Goal: Task Accomplishment & Management: Complete application form

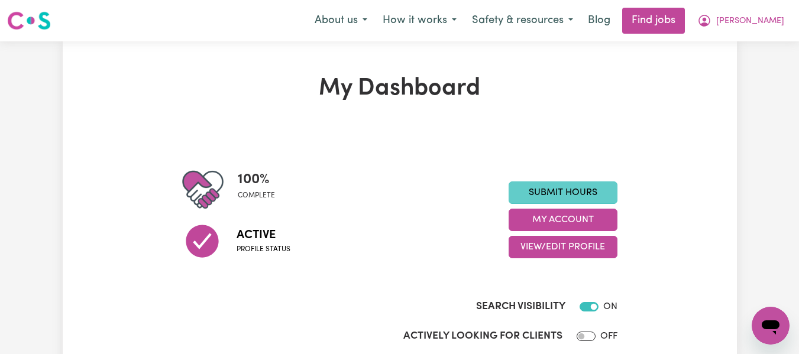
click at [553, 190] on link "Submit Hours" at bounding box center [563, 193] width 109 height 22
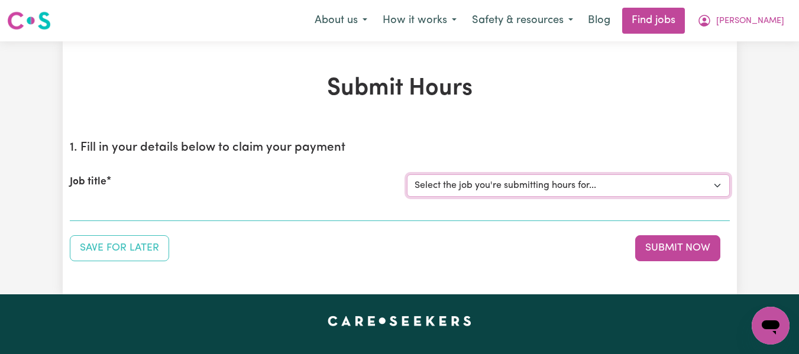
click at [497, 193] on select "Select the job you're submitting hours for... [[PERSON_NAME] (Han) Vu - NDIS Nu…" at bounding box center [568, 185] width 323 height 22
select select "2686"
click at [407, 174] on select "Select the job you're submitting hours for... [[PERSON_NAME] (Han) Vu - NDIS Nu…" at bounding box center [568, 185] width 323 height 22
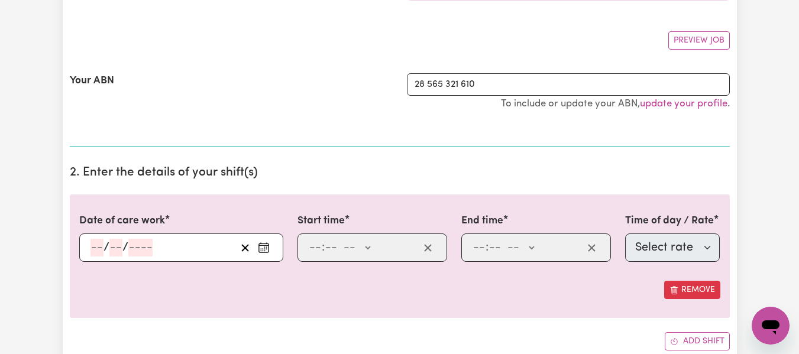
scroll to position [211, 0]
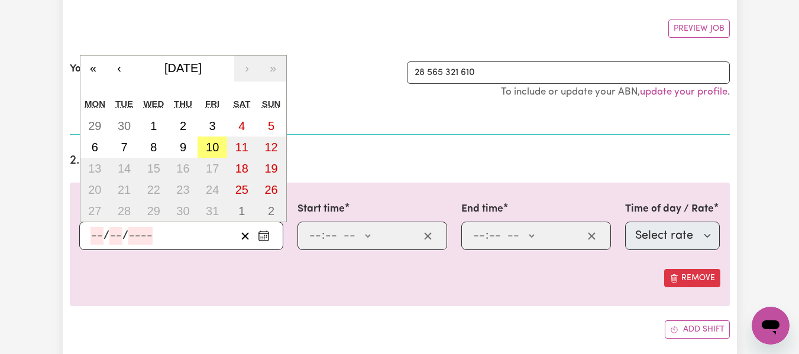
click at [96, 235] on input "number" at bounding box center [96, 236] width 13 height 18
click at [92, 121] on abbr "29" at bounding box center [94, 125] width 13 height 13
type input "2025-09-29"
type input "29"
type input "9"
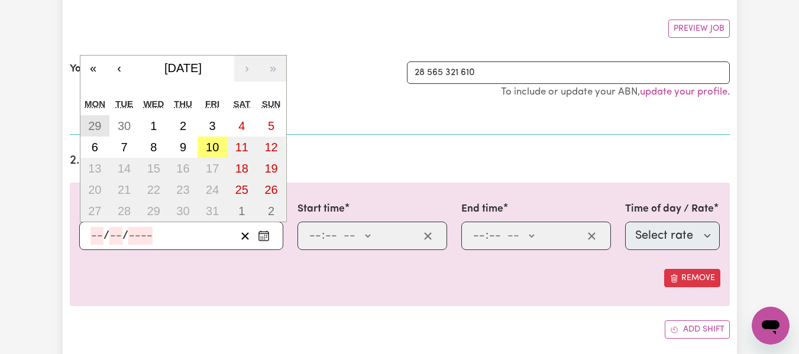
type input "2025"
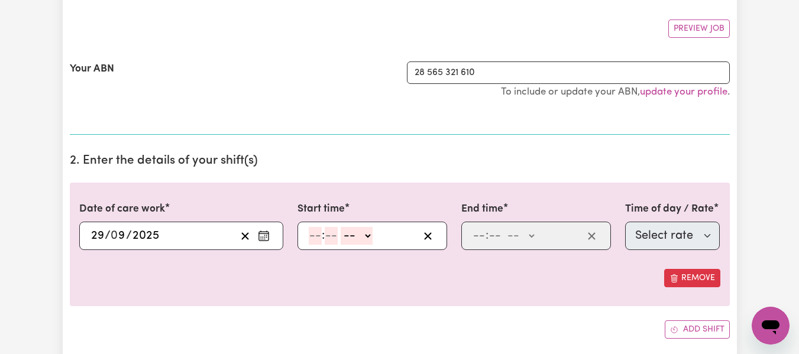
click at [312, 237] on input "number" at bounding box center [315, 236] width 13 height 18
type input "6"
type input "30"
click at [370, 238] on select "-- AM PM" at bounding box center [354, 236] width 32 height 18
select select "pm"
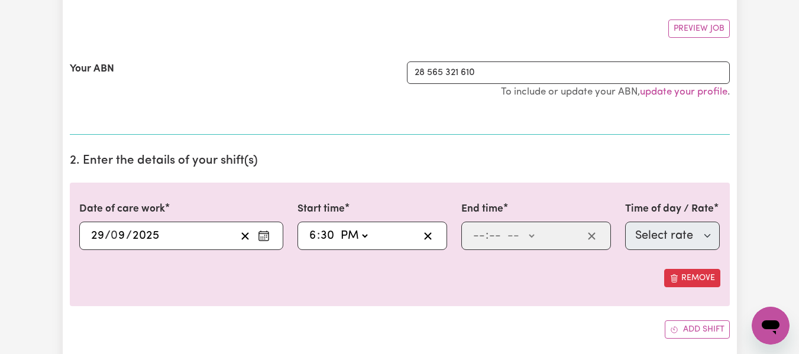
click at [338, 227] on select "-- AM PM" at bounding box center [354, 236] width 32 height 18
type input "18:30"
click at [484, 234] on input "number" at bounding box center [478, 236] width 13 height 18
type input "10"
type input "0"
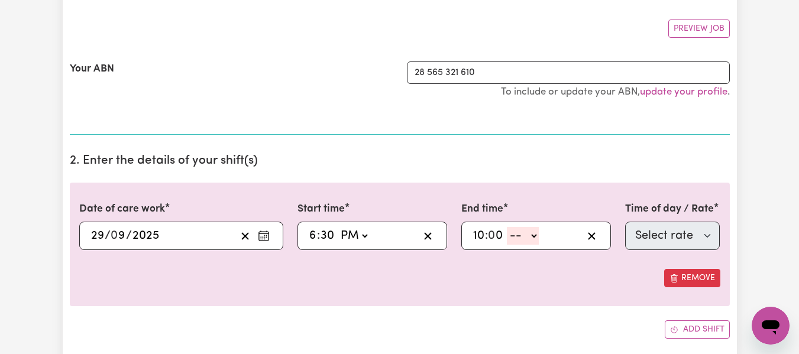
click at [530, 238] on select "-- AM PM" at bounding box center [523, 236] width 32 height 18
select select "pm"
click at [507, 227] on select "-- AM PM" at bounding box center [523, 236] width 32 height 18
type input "22:00"
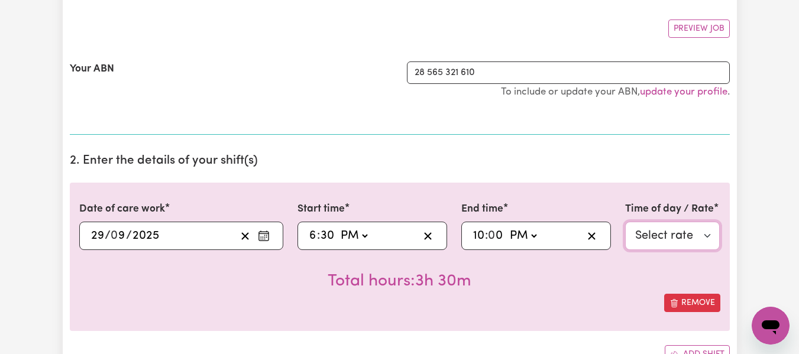
click at [695, 246] on select "Select rate $55.25 - Weekday Daytime - Assistance with Self Care Activities - S…" at bounding box center [672, 236] width 95 height 28
select select "63213"
click at [625, 222] on select "Select rate $55.25 - Weekday Daytime - Assistance with Self Care Activities - S…" at bounding box center [672, 236] width 95 height 28
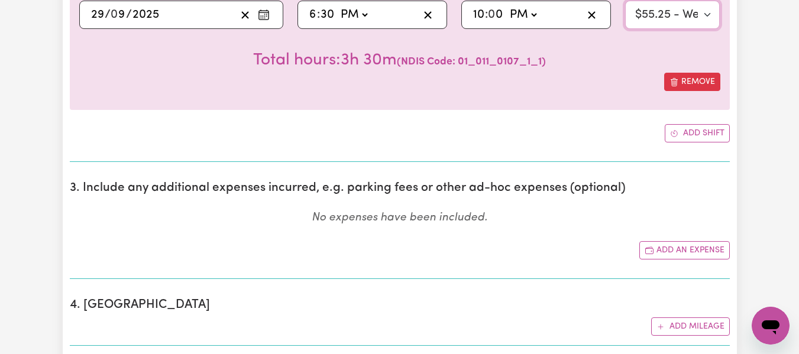
scroll to position [403, 0]
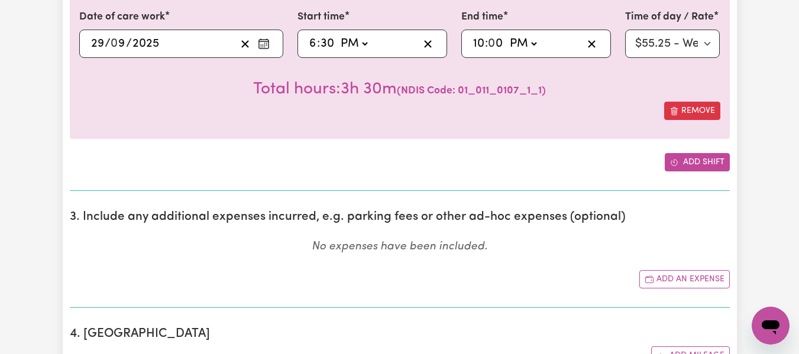
click at [707, 154] on button "Add shift" at bounding box center [697, 162] width 65 height 18
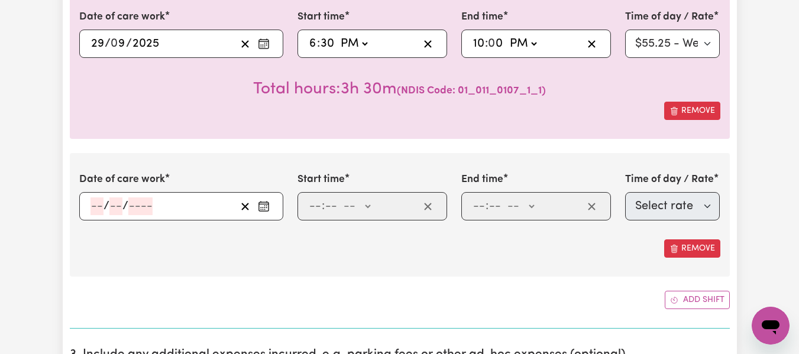
click at [90, 202] on input "number" at bounding box center [96, 207] width 13 height 18
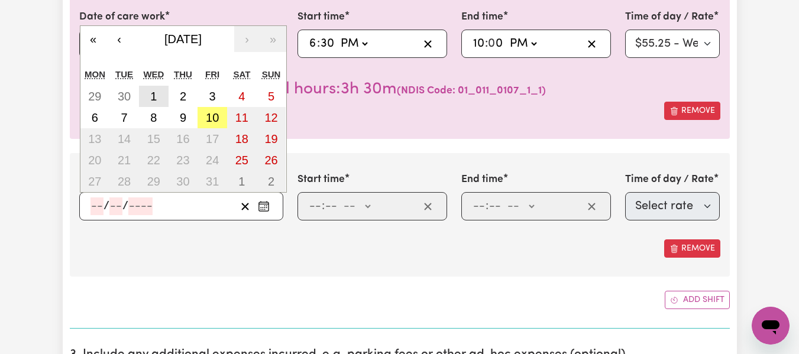
click at [153, 98] on abbr "1" at bounding box center [153, 96] width 7 height 13
type input "2025-10-01"
type input "1"
type input "10"
type input "2025"
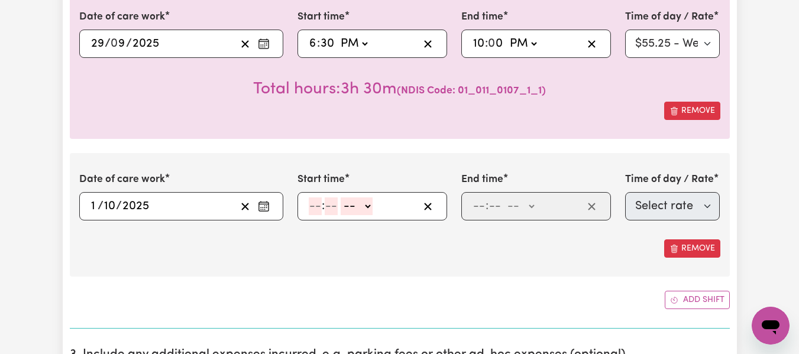
click at [316, 211] on input "number" at bounding box center [315, 207] width 13 height 18
type input "6"
type input "30"
click at [366, 211] on select "-- AM PM" at bounding box center [354, 207] width 32 height 18
select select "pm"
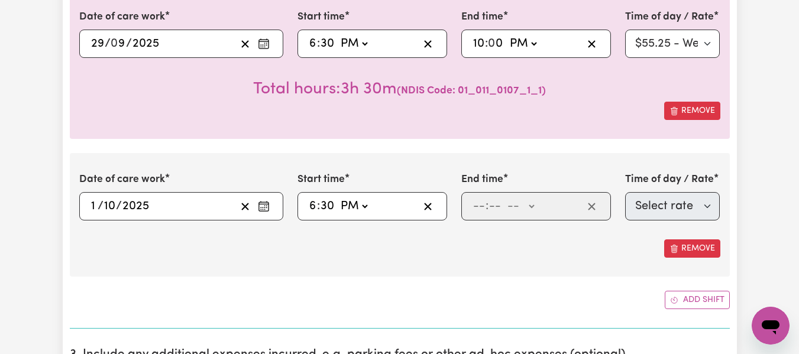
click at [338, 198] on select "-- AM PM" at bounding box center [354, 207] width 32 height 18
type input "18:30"
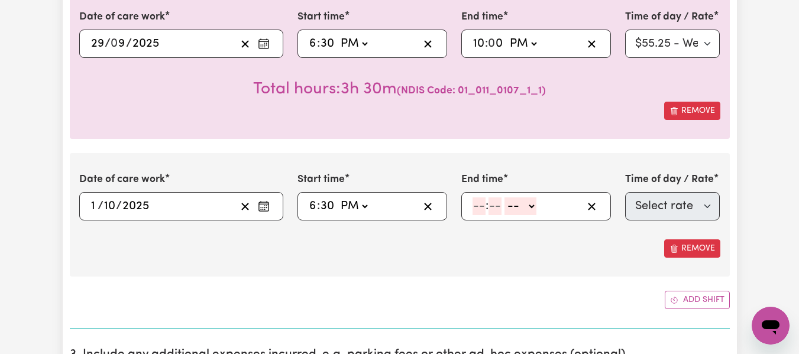
click at [477, 206] on input "number" at bounding box center [478, 207] width 13 height 18
type input "10"
type input "0"
click at [534, 211] on select "-- AM PM" at bounding box center [523, 207] width 32 height 18
select select "pm"
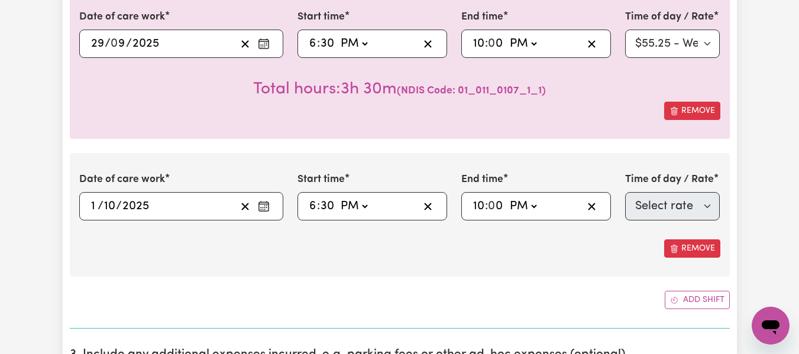
click at [507, 198] on select "-- AM PM" at bounding box center [523, 207] width 32 height 18
type input "22:00"
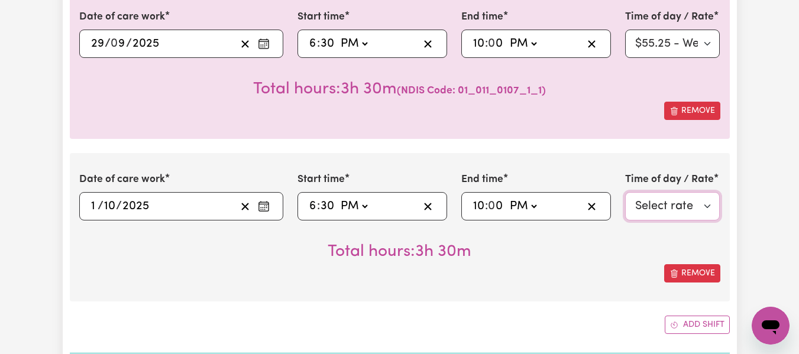
click at [662, 208] on select "Select rate $55.25 - Weekday Daytime - Assistance with Self Care Activities - S…" at bounding box center [672, 206] width 95 height 28
select select "63213"
click at [625, 192] on select "Select rate $55.25 - Weekday Daytime - Assistance with Self Care Activities - S…" at bounding box center [672, 206] width 95 height 28
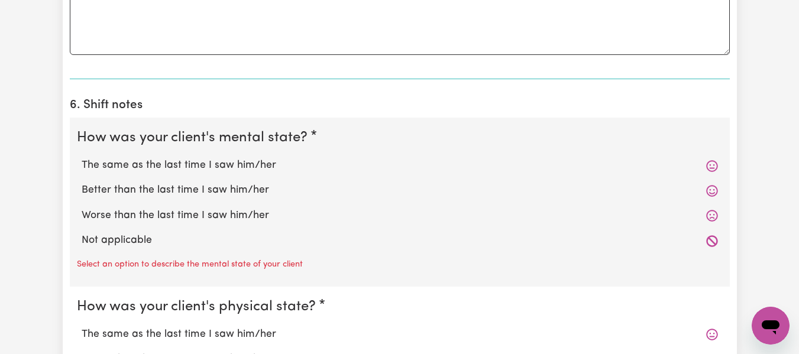
scroll to position [1048, 0]
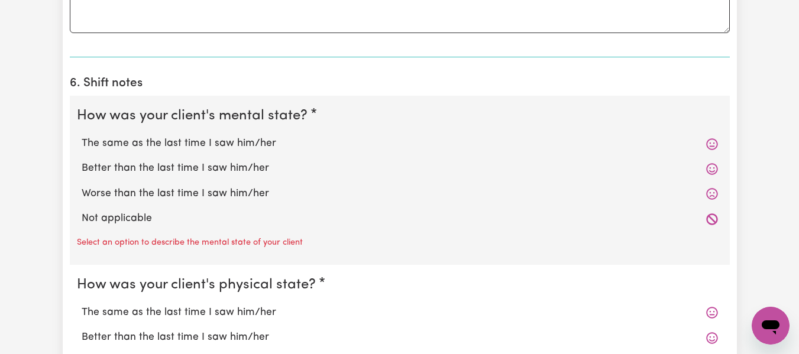
click at [243, 145] on label "The same as the last time I saw him/her" at bounding box center [400, 143] width 636 height 15
click at [82, 136] on input "The same as the last time I saw him/her" at bounding box center [81, 135] width 1 height 1
radio input "true"
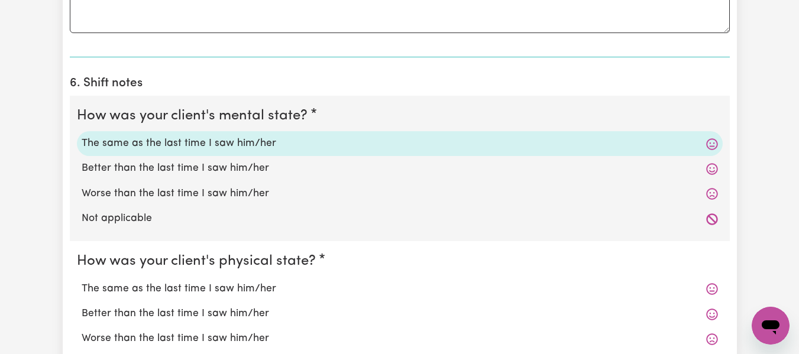
click at [288, 289] on label "The same as the last time I saw him/her" at bounding box center [400, 288] width 636 height 15
click at [82, 281] on input "The same as the last time I saw him/her" at bounding box center [81, 281] width 1 height 1
radio input "true"
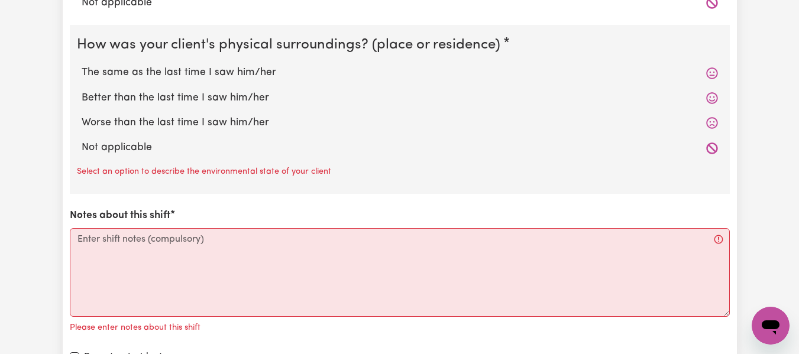
scroll to position [1431, 0]
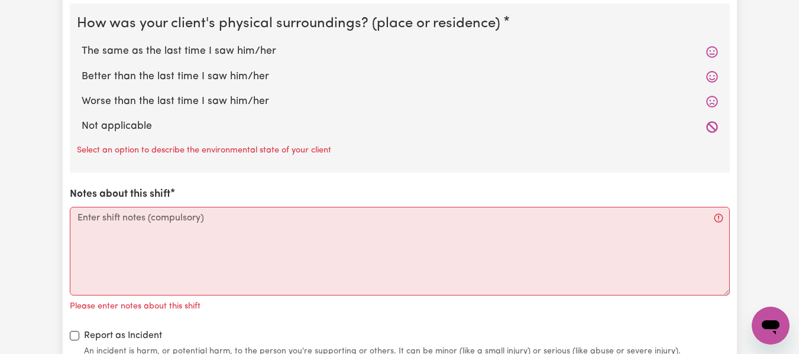
click at [231, 50] on label "The same as the last time I saw him/her" at bounding box center [400, 51] width 636 height 15
click at [82, 44] on input "The same as the last time I saw him/her" at bounding box center [81, 43] width 1 height 1
radio input "true"
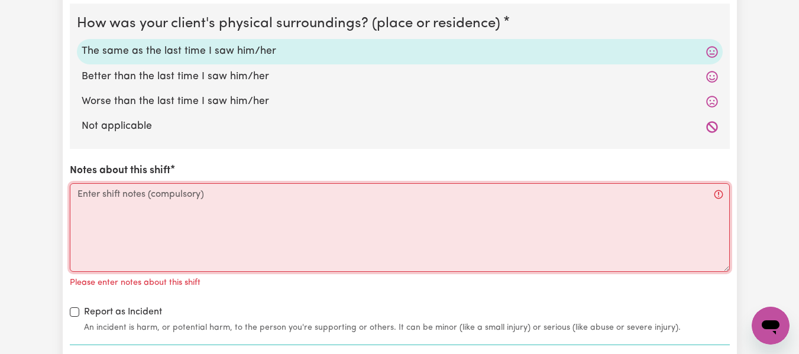
click at [234, 195] on textarea "Notes about this shift" at bounding box center [400, 227] width 660 height 89
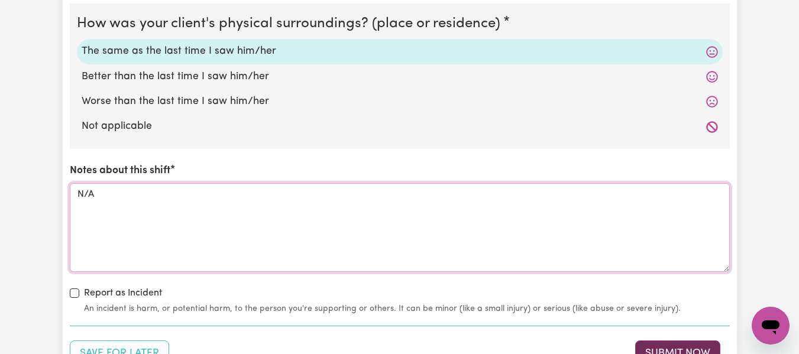
type textarea "N/A"
click at [675, 351] on button "Submit Now" at bounding box center [677, 354] width 85 height 26
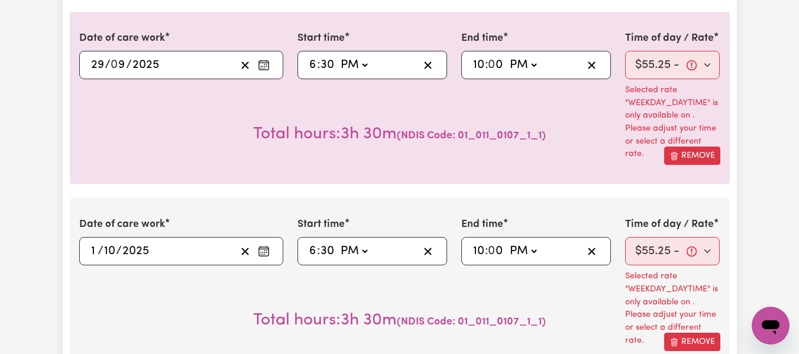
scroll to position [377, 0]
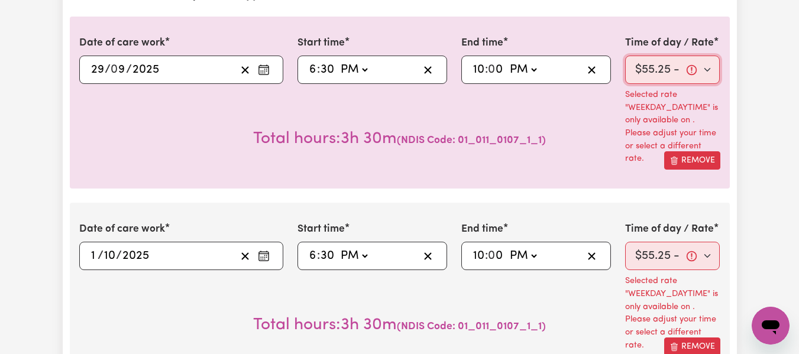
click at [684, 76] on select "Select rate $55.25 - Weekday Daytime - Assistance with Self Care Activities - S…" at bounding box center [672, 70] width 95 height 28
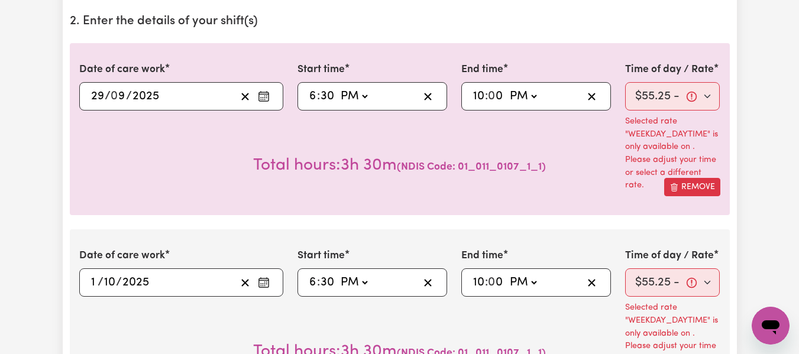
scroll to position [333, 0]
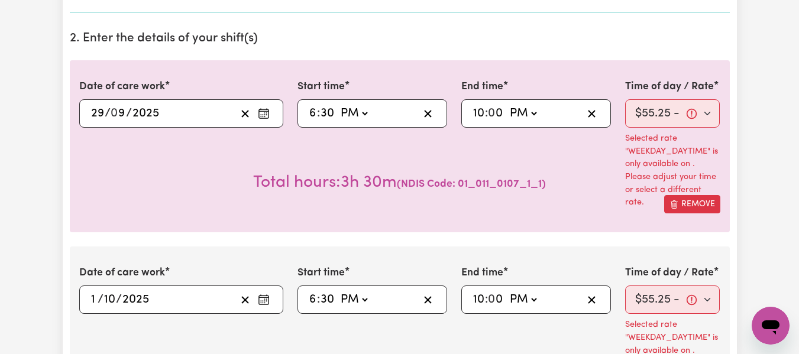
click at [367, 112] on select "AM PM" at bounding box center [354, 114] width 32 height 18
select select "am"
click at [338, 105] on select "AM PM" at bounding box center [354, 114] width 32 height 18
type input "06:30"
click at [532, 112] on select "AM PM" at bounding box center [523, 114] width 32 height 18
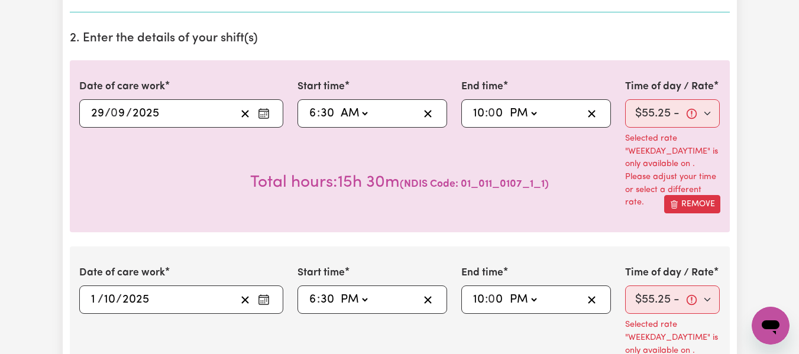
select select "am"
click at [507, 105] on select "AM PM" at bounding box center [523, 114] width 32 height 18
type input "10:00"
click at [712, 121] on select "Select rate $55.25 - Weekday Daytime - Assistance with Self Care Activities - S…" at bounding box center [672, 113] width 95 height 28
click at [625, 99] on select "Select rate $55.25 - Weekday Daytime - Assistance with Self Care Activities - S…" at bounding box center [672, 113] width 95 height 28
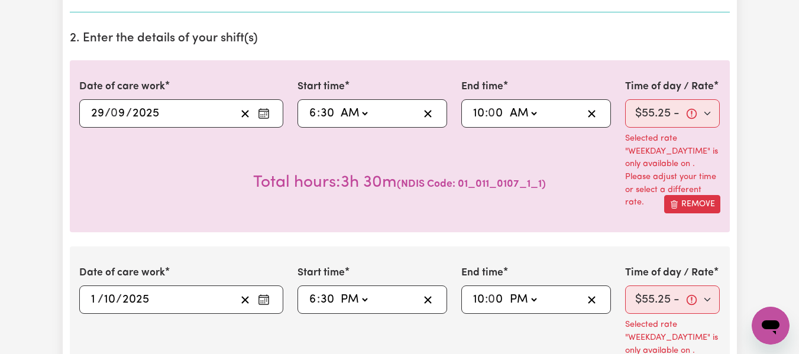
click at [533, 113] on select "AM PM" at bounding box center [523, 114] width 32 height 18
select select "pm"
click at [507, 105] on select "AM PM" at bounding box center [523, 114] width 32 height 18
type input "22:00"
click at [366, 114] on select "AM PM" at bounding box center [354, 114] width 32 height 18
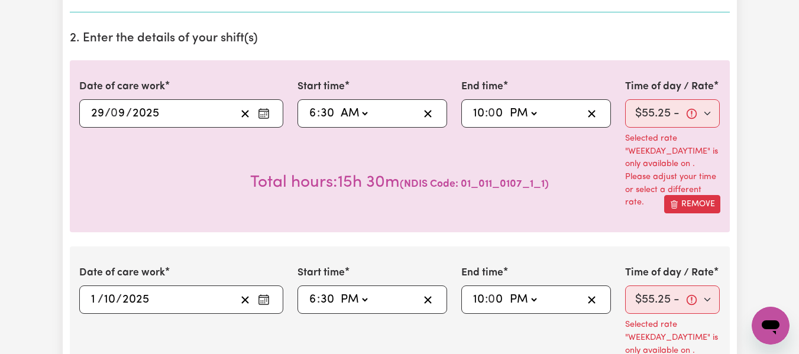
select select "pm"
click at [338, 105] on select "AM PM" at bounding box center [354, 114] width 32 height 18
type input "18:30"
click at [686, 121] on select "Select rate $55.25 - Weekday Daytime - Assistance with Self Care Activities - S…" at bounding box center [672, 113] width 95 height 28
click at [625, 99] on select "Select rate $55.25 - Weekday Daytime - Assistance with Self Care Activities - S…" at bounding box center [672, 113] width 95 height 28
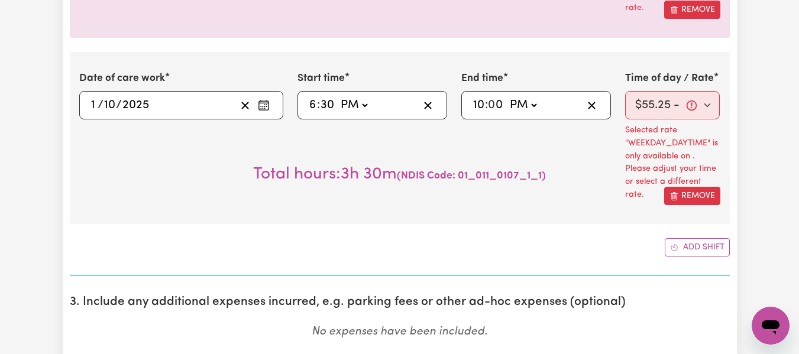
scroll to position [492, 0]
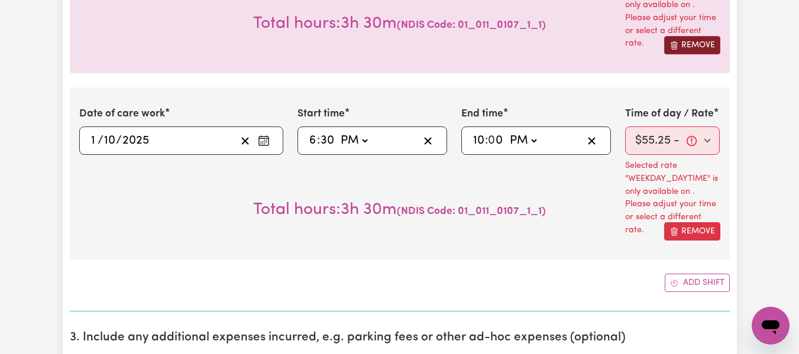
click at [695, 47] on button "Remove" at bounding box center [692, 45] width 56 height 18
type input "2025-10-01"
type input "1"
type input "10"
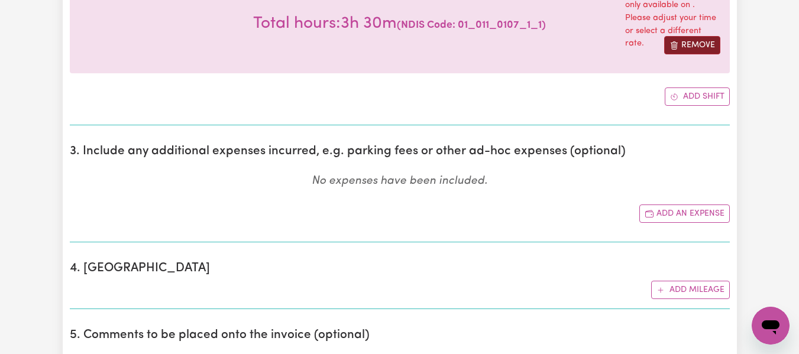
click at [695, 51] on button "Remove" at bounding box center [692, 45] width 56 height 18
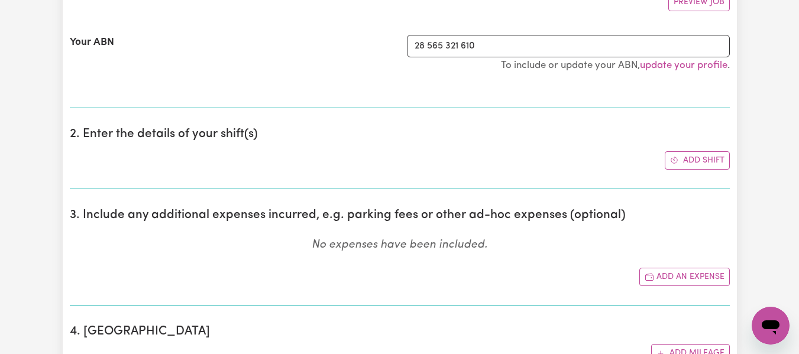
scroll to position [248, 0]
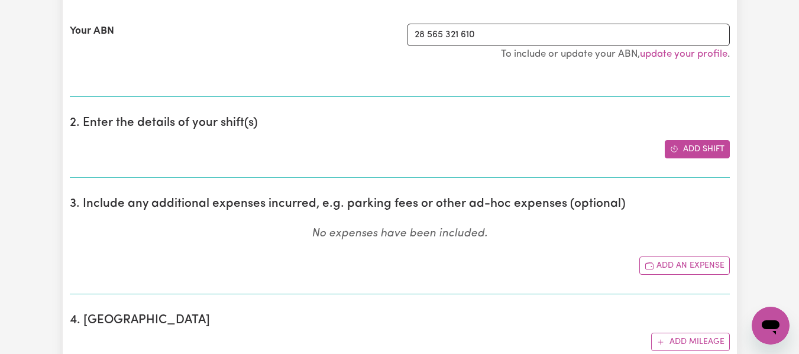
click at [692, 150] on button "Add shift" at bounding box center [697, 149] width 65 height 18
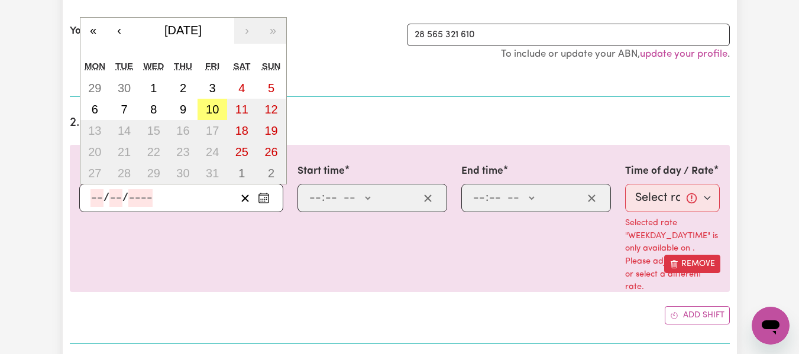
click at [102, 200] on input "number" at bounding box center [96, 198] width 13 height 18
click at [102, 92] on button "29" at bounding box center [95, 87] width 30 height 21
type input "2025-09-29"
type input "29"
type input "9"
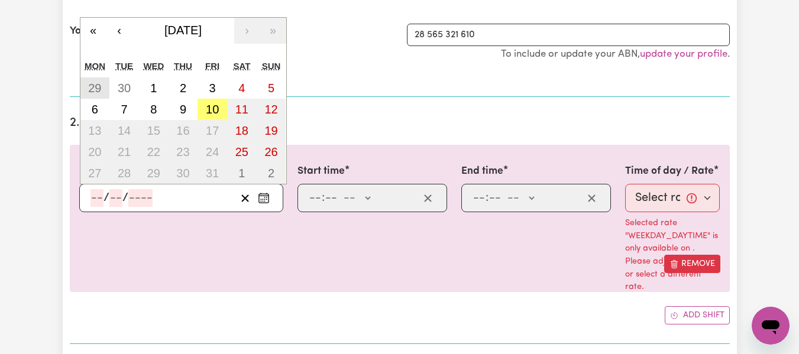
type input "2025"
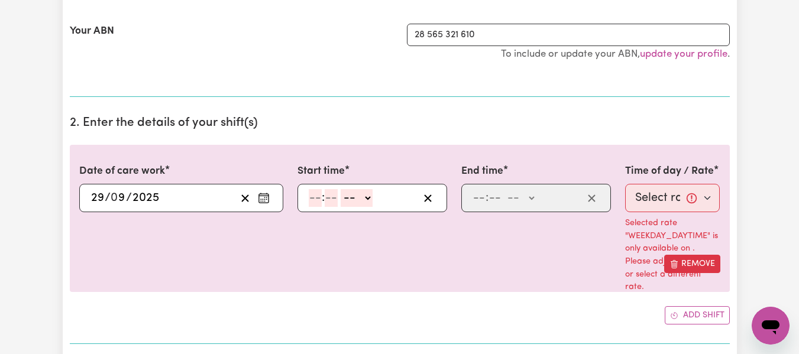
click at [309, 196] on input "number" at bounding box center [315, 198] width 13 height 18
type input "6"
type input "30"
click at [367, 200] on select "-- AM PM" at bounding box center [354, 198] width 32 height 18
select select "pm"
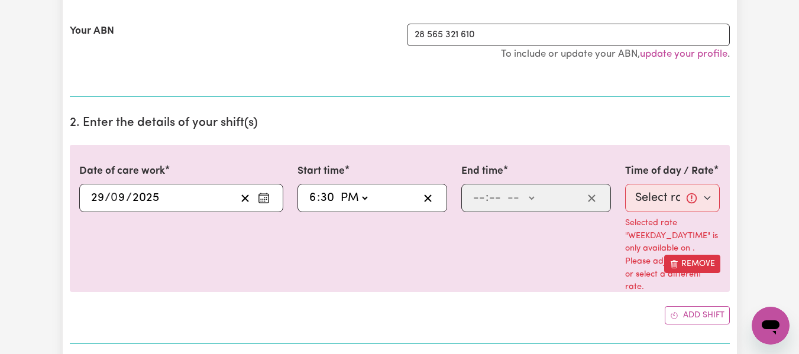
click at [338, 189] on select "-- AM PM" at bounding box center [354, 198] width 32 height 18
type input "18:30"
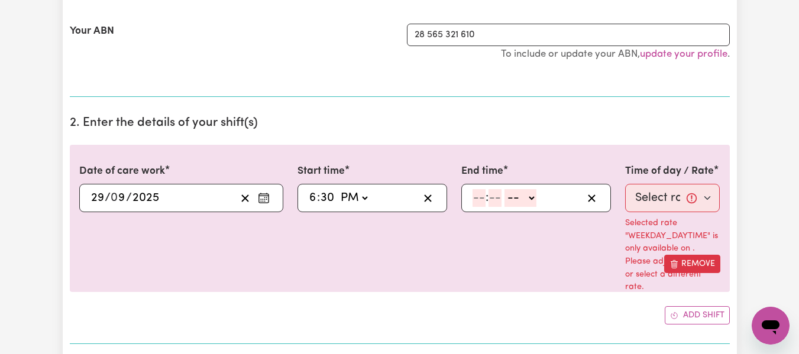
click at [477, 198] on input "number" at bounding box center [478, 198] width 13 height 18
type input "10"
type input "0"
click at [533, 199] on select "-- AM PM" at bounding box center [523, 198] width 32 height 18
select select "pm"
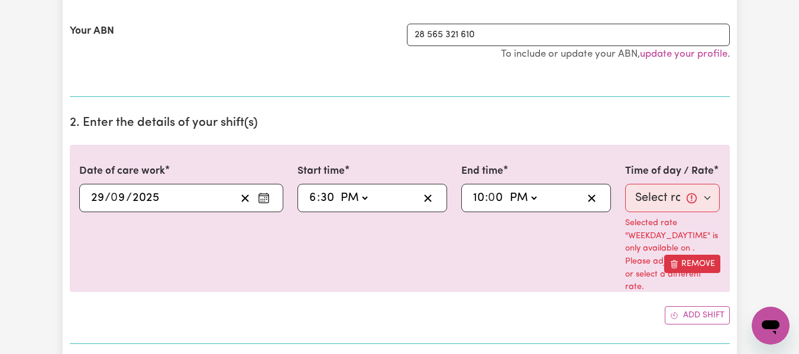
click at [507, 189] on select "-- AM PM" at bounding box center [523, 198] width 32 height 18
type input "22:00"
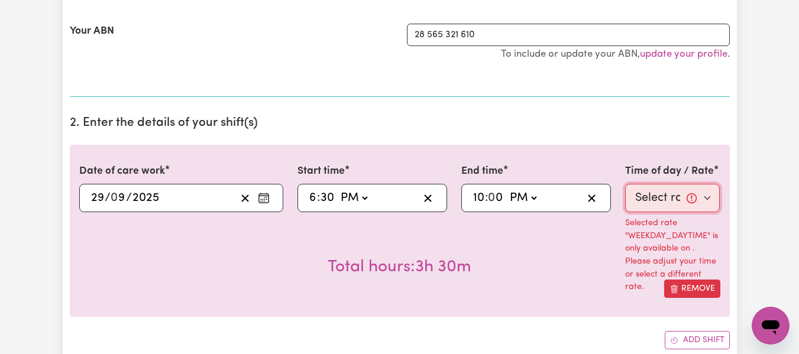
click at [666, 196] on select "Select rate $55.25 - Weekday Daytime - Assistance with Self Care Activities - S…" at bounding box center [672, 198] width 95 height 28
click at [625, 184] on select "Select rate $55.25 - Weekday Daytime - Assistance with Self Care Activities - S…" at bounding box center [672, 198] width 95 height 28
click at [695, 202] on select "Select rate $55.25 - Weekday Daytime - Assistance with Self Care Activities - S…" at bounding box center [672, 198] width 95 height 28
click at [625, 184] on select "Select rate $55.25 - Weekday Daytime - Assistance with Self Care Activities - S…" at bounding box center [672, 198] width 95 height 28
click at [672, 198] on select "Select rate $55.25 - Weekday Daytime - Assistance with Self Care Activities - S…" at bounding box center [672, 198] width 95 height 28
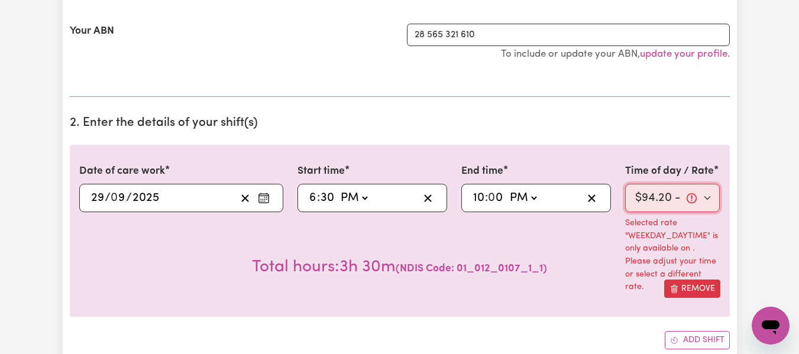
select select "63213"
click at [625, 184] on select "Select rate $55.25 - Weekday Daytime - Assistance with Self Care Activities - S…" at bounding box center [672, 198] width 95 height 28
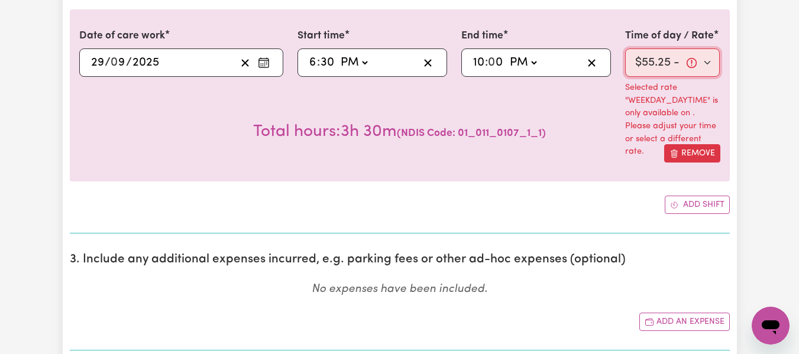
scroll to position [380, 0]
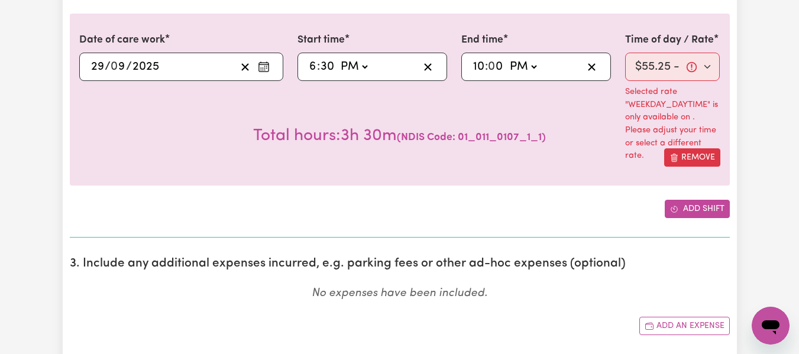
click at [699, 207] on button "Add shift" at bounding box center [697, 209] width 65 height 18
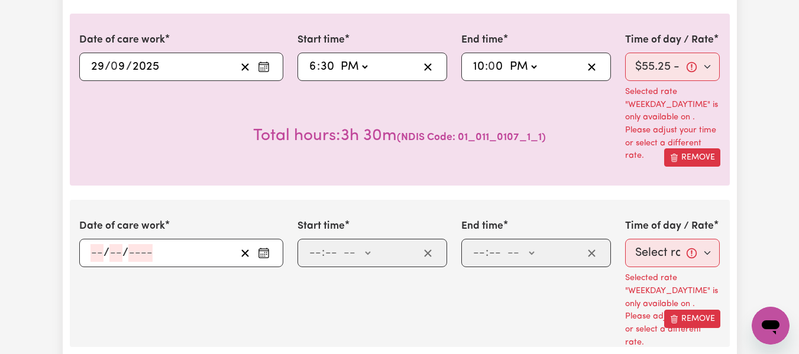
click at [92, 251] on input "number" at bounding box center [96, 253] width 13 height 18
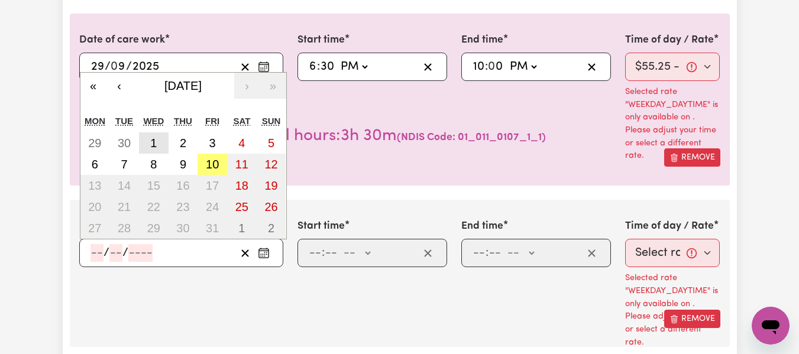
click at [154, 144] on abbr "1" at bounding box center [153, 143] width 7 height 13
type input "2025-10-01"
type input "1"
type input "10"
type input "2025"
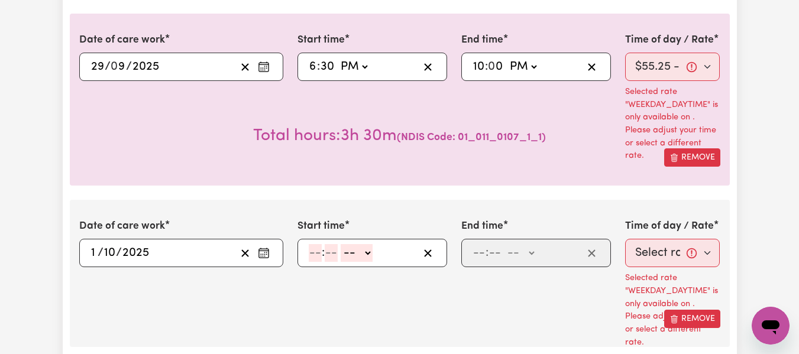
click at [311, 252] on input "number" at bounding box center [315, 253] width 13 height 18
type input "6"
type input "30"
click at [366, 249] on select "-- AM PM" at bounding box center [354, 253] width 32 height 18
select select "am"
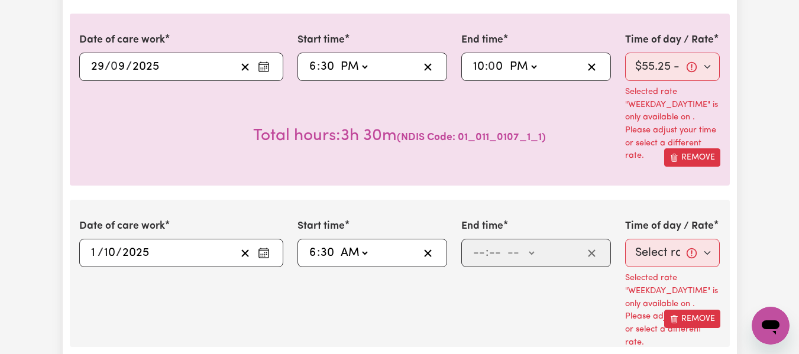
click at [338, 244] on select "-- AM PM" at bounding box center [354, 253] width 32 height 18
type input "06:30"
click at [472, 248] on input "number" at bounding box center [478, 253] width 13 height 18
type input "10"
type input "0"
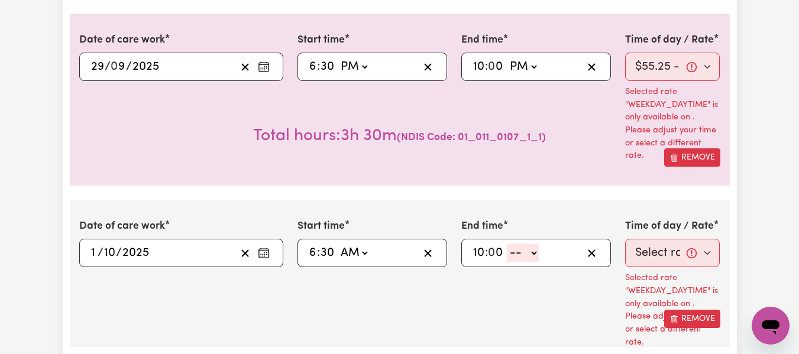
click at [532, 257] on select "-- AM PM" at bounding box center [523, 253] width 32 height 18
select select "am"
click at [507, 244] on select "-- AM PM" at bounding box center [523, 253] width 32 height 18
type input "10:00"
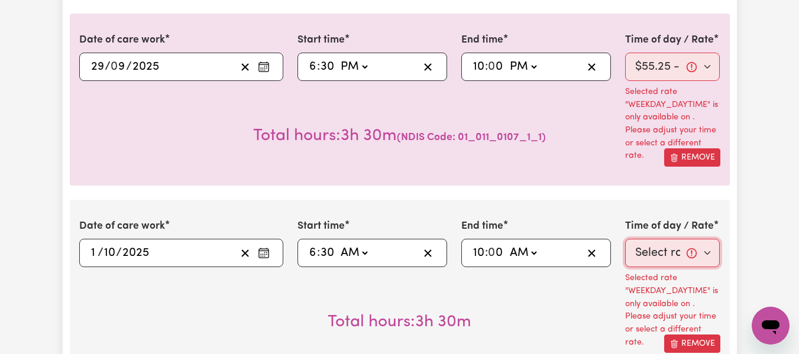
click at [658, 259] on select "Select rate $55.25 - Weekday Daytime - Assistance with Self Care Activities - S…" at bounding box center [672, 253] width 95 height 28
click at [625, 239] on select "Select rate $55.25 - Weekday Daytime - Assistance with Self Care Activities - S…" at bounding box center [672, 253] width 95 height 28
click at [636, 293] on p "Selected rate "WEEKDAY_DAYTIME" is only available on . Please adjust your time …" at bounding box center [672, 310] width 95 height 77
click at [676, 250] on select "Select rate $55.25 - Weekday Daytime - Assistance with Self Care Activities - S…" at bounding box center [672, 253] width 95 height 28
select select "63213"
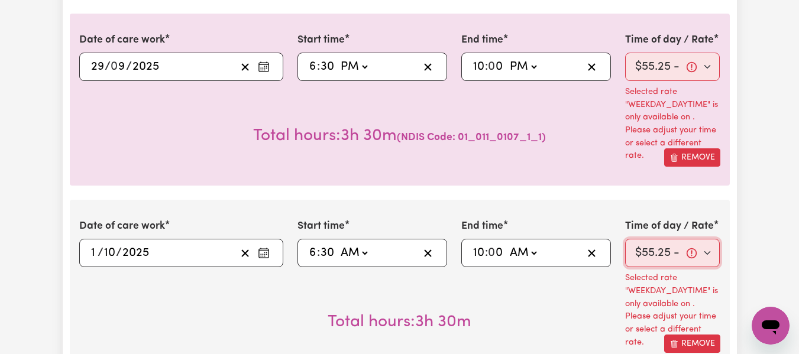
click at [625, 239] on select "Select rate $55.25 - Weekday Daytime - Assistance with Self Care Activities - S…" at bounding box center [672, 253] width 95 height 28
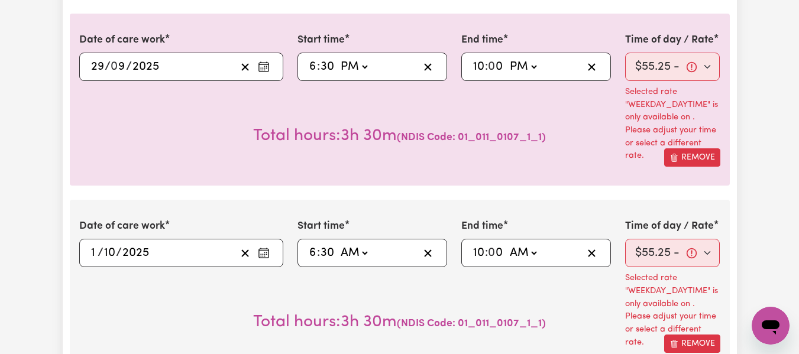
click at [363, 256] on select "AM PM" at bounding box center [354, 253] width 32 height 18
select select "pm"
click at [338, 244] on select "AM PM" at bounding box center [354, 253] width 32 height 18
type input "18:30"
click at [537, 257] on select "AM PM" at bounding box center [523, 253] width 32 height 18
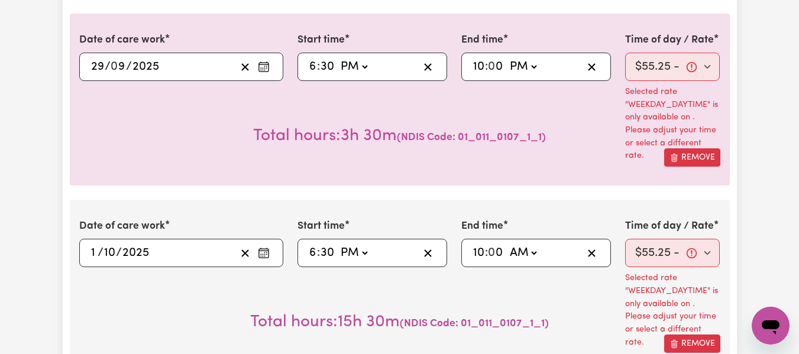
select select "pm"
click at [507, 244] on select "AM PM" at bounding box center [523, 253] width 32 height 18
type input "22:00"
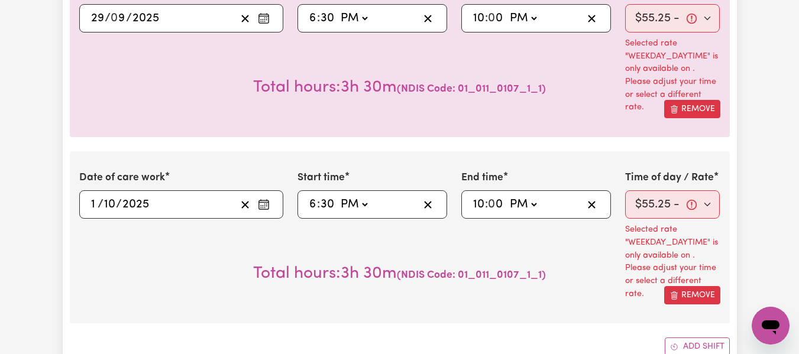
scroll to position [433, 0]
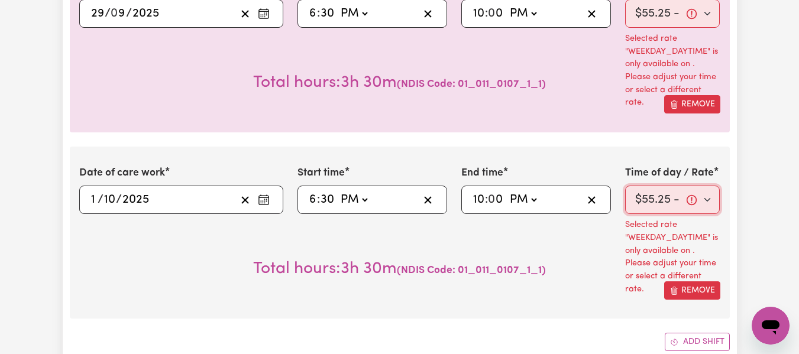
click at [712, 205] on select "Select rate $55.25 - Weekday Daytime - Assistance with Self Care Activities - S…" at bounding box center [672, 200] width 95 height 28
click at [625, 186] on select "Select rate $55.25 - Weekday Daytime - Assistance with Self Care Activities - S…" at bounding box center [672, 200] width 95 height 28
click at [708, 202] on select "Select rate $55.25 - Weekday Daytime - Assistance with Self Care Activities - S…" at bounding box center [672, 200] width 95 height 28
select select "60061"
click at [625, 186] on select "Select rate $55.25 - Weekday Daytime - Assistance with Self Care Activities - S…" at bounding box center [672, 200] width 95 height 28
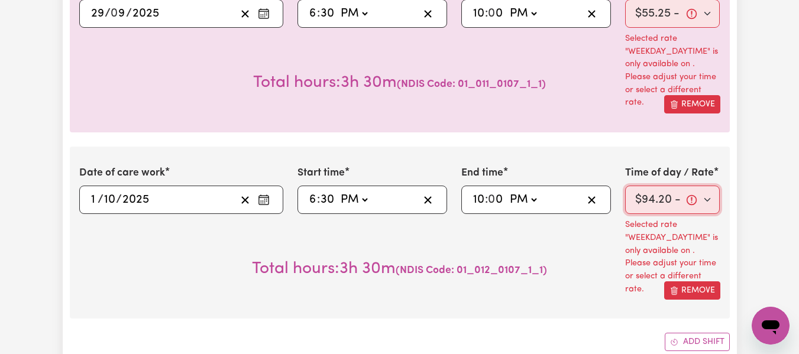
click at [704, 205] on select "Select rate $55.25 - Weekday Daytime - Assistance with Self Care Activities - S…" at bounding box center [672, 200] width 95 height 28
click at [771, 329] on icon "Open messaging window" at bounding box center [771, 327] width 18 height 14
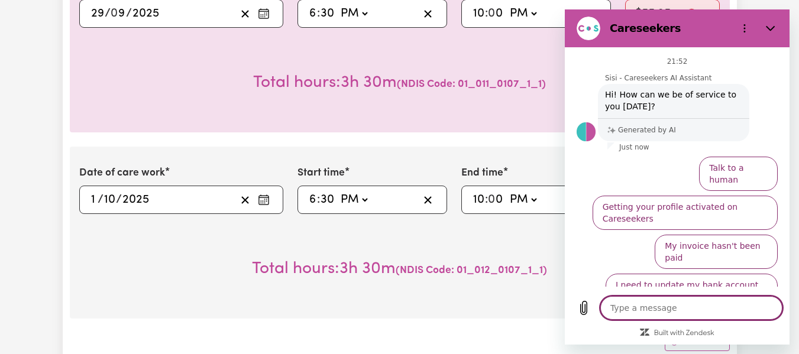
scroll to position [4, 0]
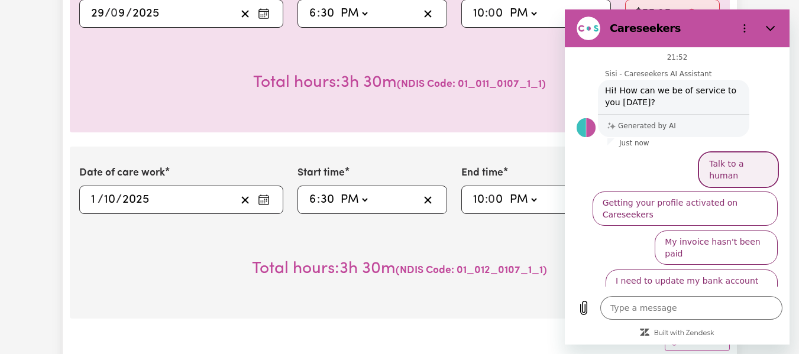
click at [718, 162] on button "Talk to a human" at bounding box center [738, 170] width 79 height 34
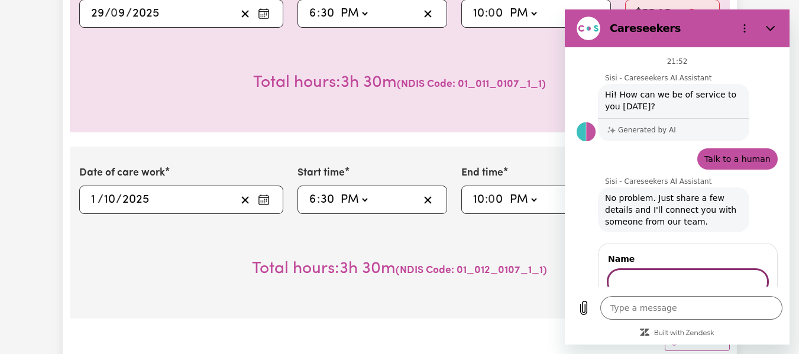
type textarea "x"
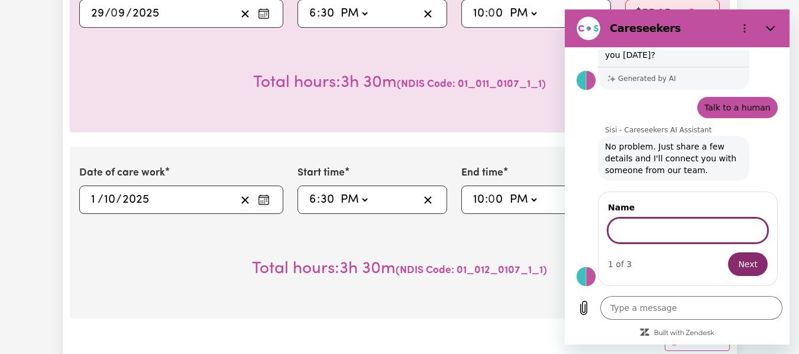
scroll to position [50, 0]
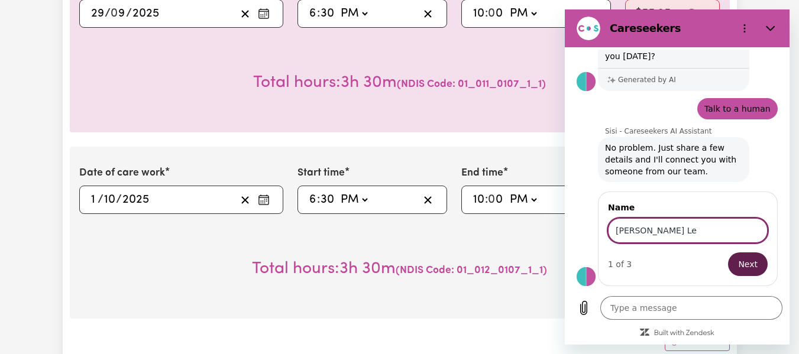
type input "[PERSON_NAME] Le"
click at [743, 265] on span "Next" at bounding box center [748, 264] width 20 height 14
type textarea "x"
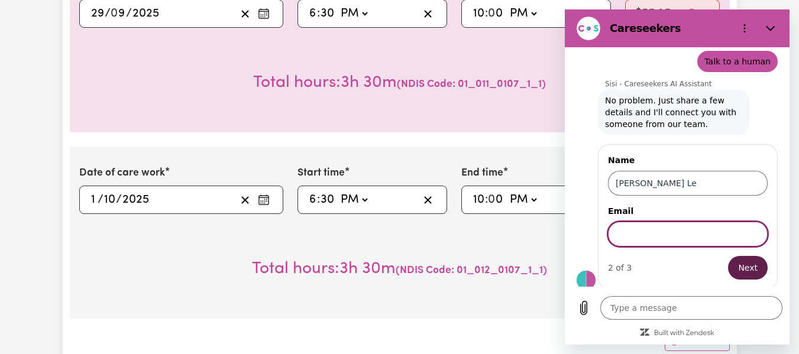
scroll to position [101, 0]
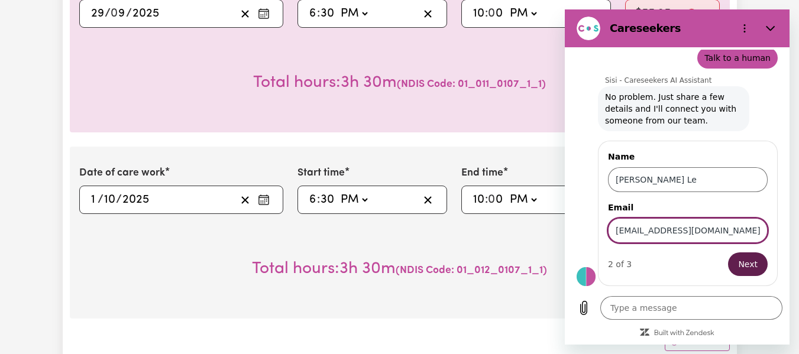
type input "[EMAIL_ADDRESS][DOMAIN_NAME]"
click at [728, 252] on button "Next" at bounding box center [748, 264] width 40 height 24
type textarea "x"
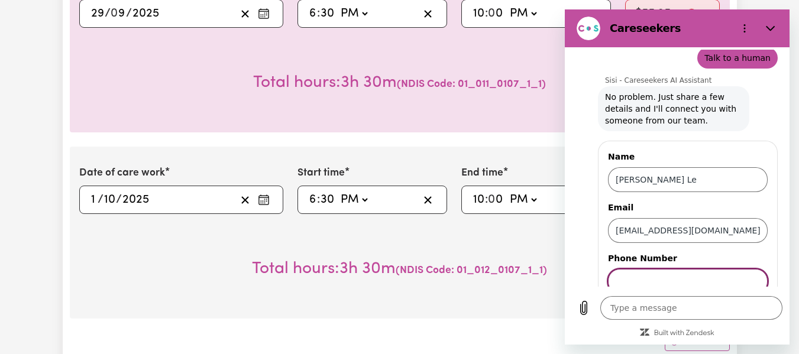
scroll to position [152, 0]
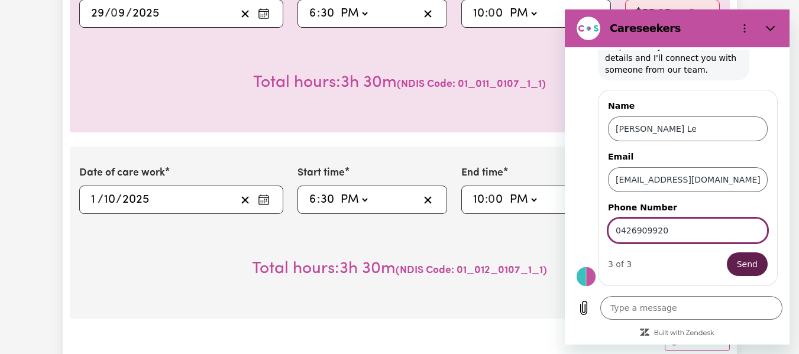
type input "0426909920"
click at [727, 252] on button "Send" at bounding box center [747, 264] width 41 height 24
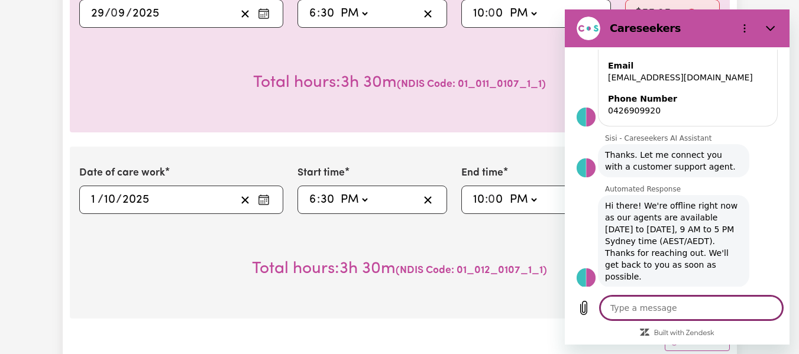
scroll to position [237, 0]
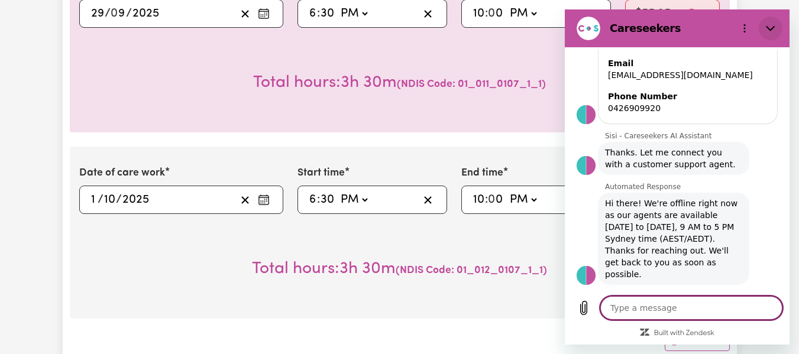
click at [773, 26] on icon "Close" at bounding box center [770, 28] width 9 height 9
type textarea "x"
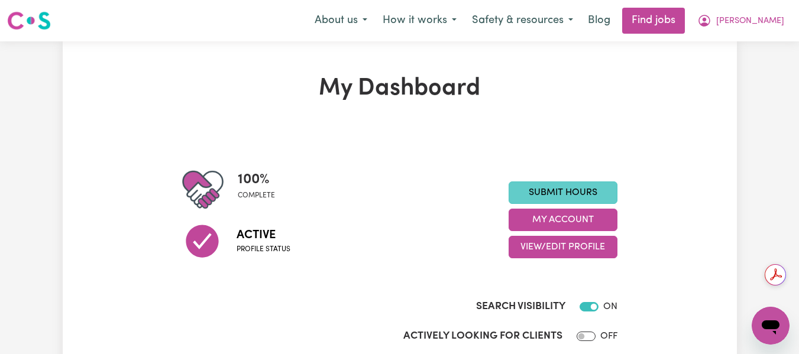
click at [558, 193] on link "Submit Hours" at bounding box center [563, 193] width 109 height 22
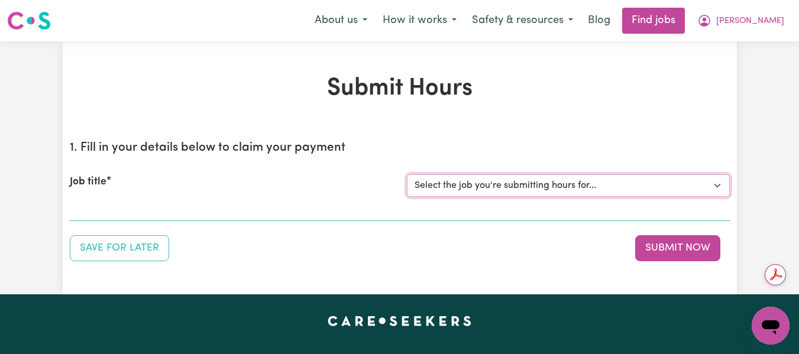
drag, startPoint x: 511, startPoint y: 184, endPoint x: 507, endPoint y: 188, distance: 6.3
click at [511, 184] on select "Select the job you're submitting hours for... [[PERSON_NAME] (Han) Vu - NDIS Nu…" at bounding box center [568, 185] width 323 height 22
select select "2686"
click at [407, 174] on select "Select the job you're submitting hours for... [[PERSON_NAME] (Han) Vu - NDIS Nu…" at bounding box center [568, 185] width 323 height 22
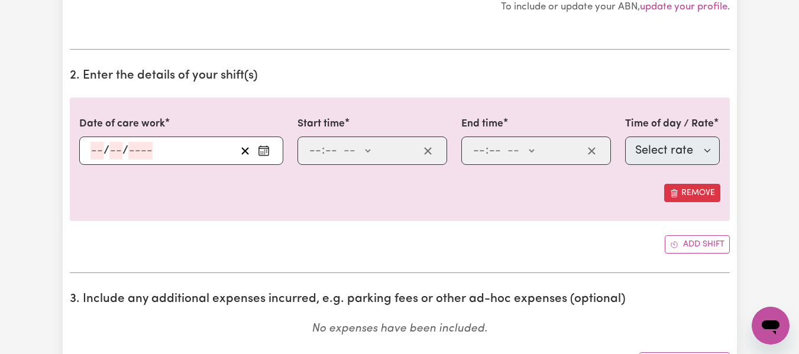
scroll to position [320, 0]
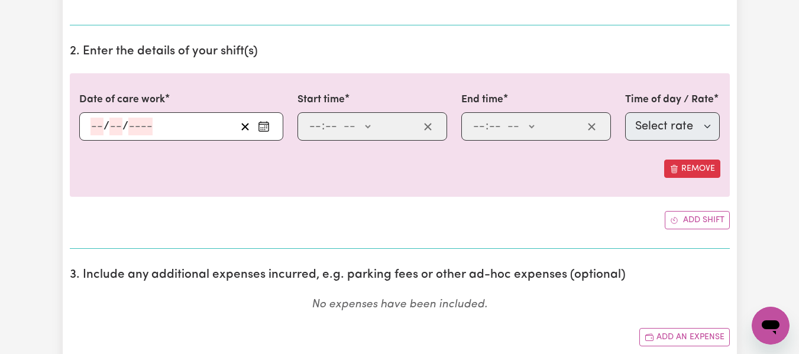
click at [102, 127] on div "/ /" at bounding box center [181, 126] width 204 height 28
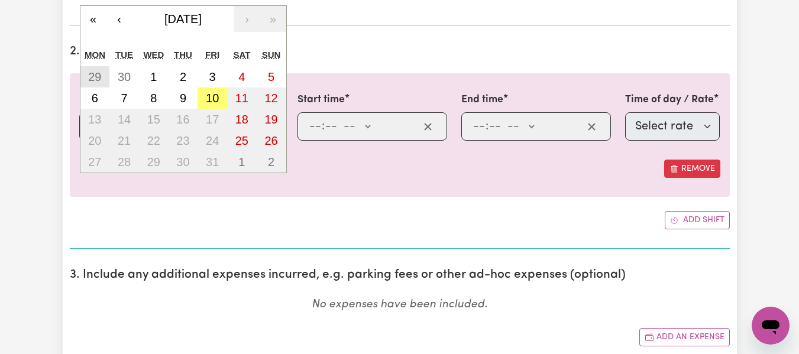
click at [96, 77] on abbr "29" at bounding box center [94, 76] width 13 height 13
type input "2025-09-29"
type input "29"
type input "9"
type input "2025"
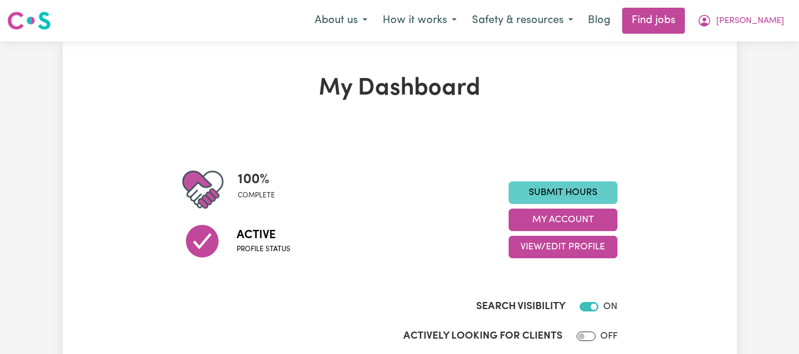
click at [595, 202] on link "Submit Hours" at bounding box center [563, 193] width 109 height 22
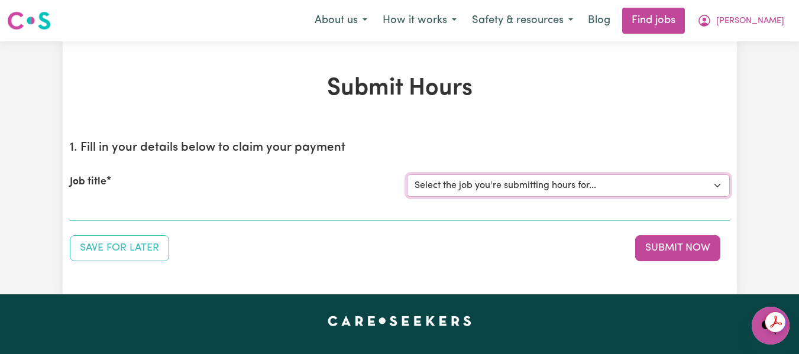
click at [517, 190] on select "Select the job you're submitting hours for... [[PERSON_NAME] (Han) Vu - NDIS Nu…" at bounding box center [568, 185] width 323 height 22
select select "2686"
click at [407, 174] on select "Select the job you're submitting hours for... [[PERSON_NAME] (Han) Vu - NDIS Nu…" at bounding box center [568, 185] width 323 height 22
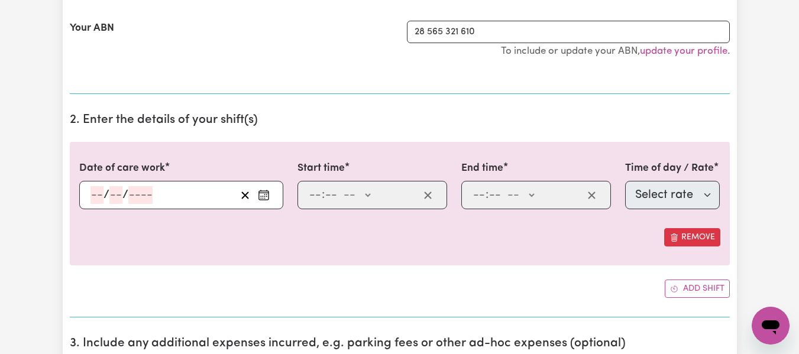
scroll to position [255, 0]
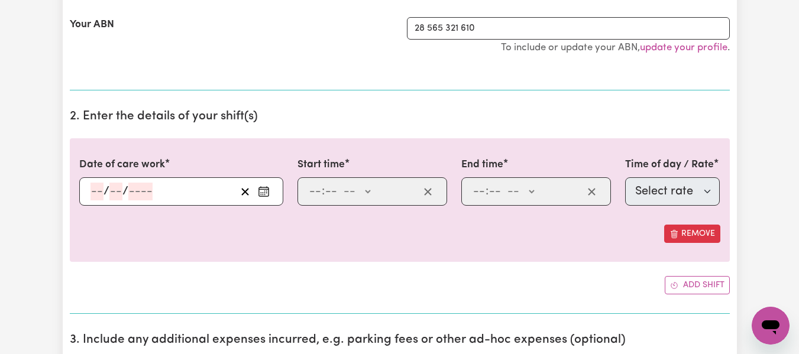
click at [769, 333] on icon "Open messaging window" at bounding box center [770, 325] width 21 height 21
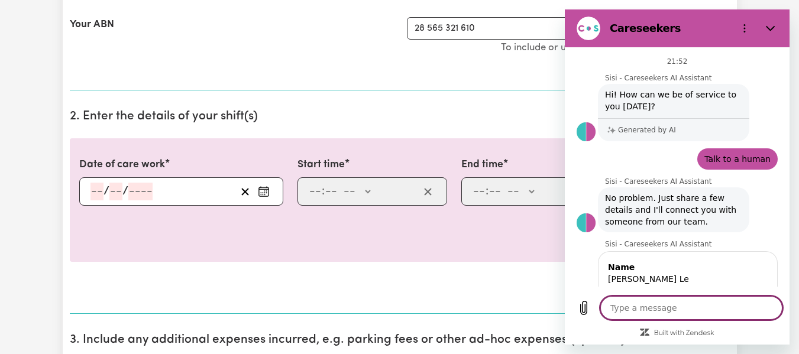
scroll to position [237, 0]
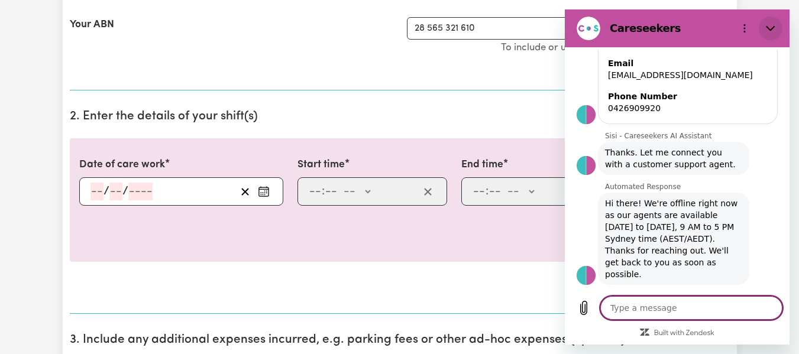
click at [772, 29] on icon "Close" at bounding box center [770, 28] width 9 height 5
type textarea "x"
